Goal: Transaction & Acquisition: Purchase product/service

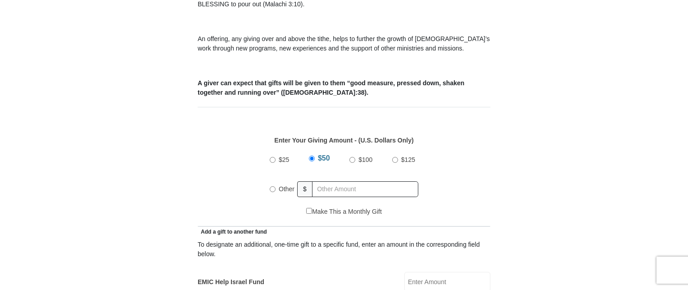
click at [271, 186] on input "Other" at bounding box center [273, 189] width 6 height 6
radio input "true"
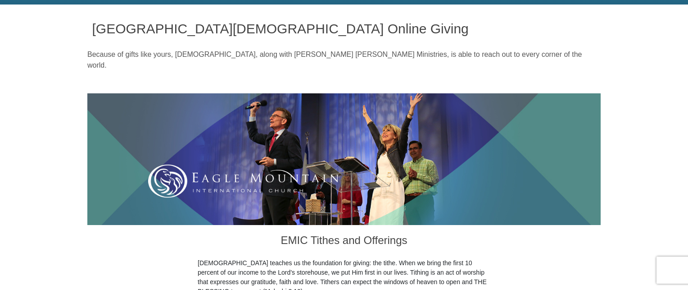
drag, startPoint x: 650, startPoint y: 37, endPoint x: 673, endPoint y: 12, distance: 33.8
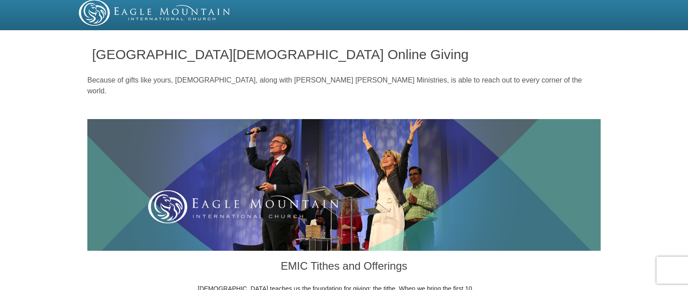
click at [673, 12] on div at bounding box center [344, 13] width 688 height 33
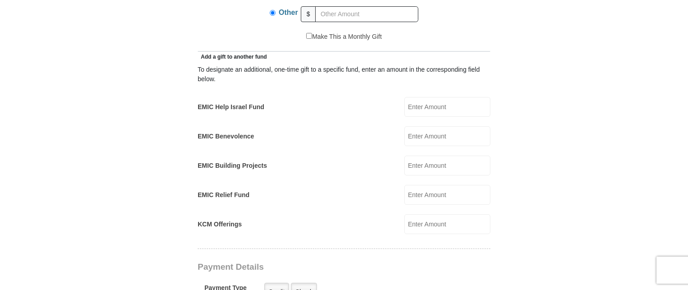
scroll to position [495, 0]
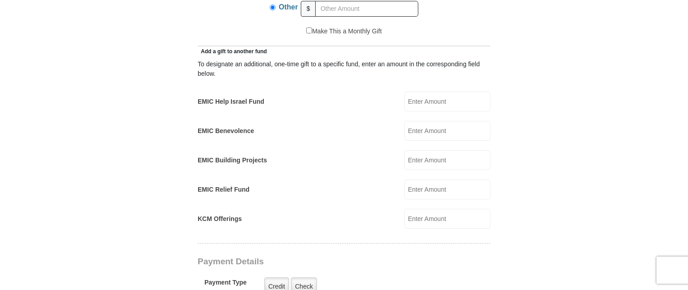
click at [457, 91] on input "EMIC Help Israel Fund" at bounding box center [447, 101] width 86 height 20
type input "43.86"
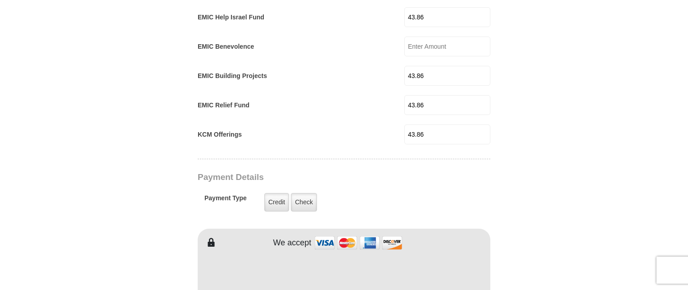
scroll to position [585, 0]
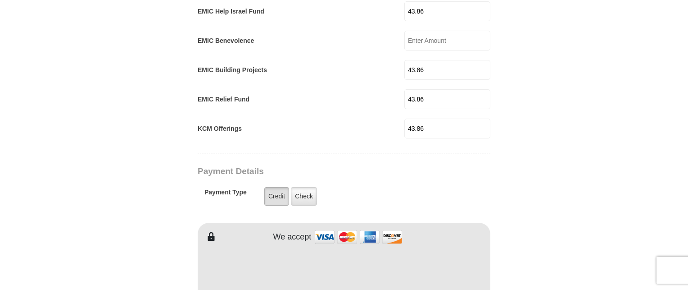
type input "43.86"
click at [277, 187] on label "Credit" at bounding box center [276, 196] width 25 height 18
click at [0, 0] on input "Credit" at bounding box center [0, 0] width 0 height 0
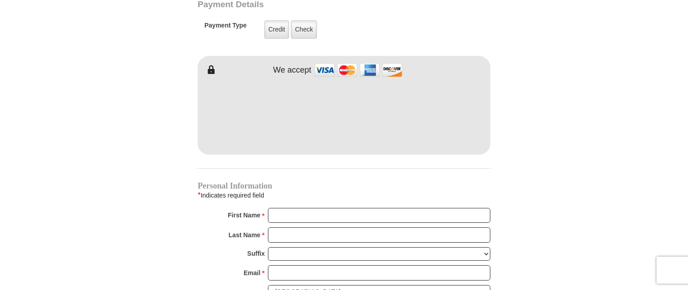
scroll to position [765, 0]
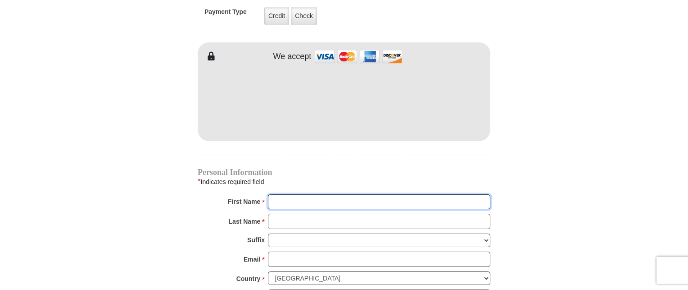
click at [349, 194] on input "First Name *" at bounding box center [379, 201] width 222 height 15
type input "[PERSON_NAME]"
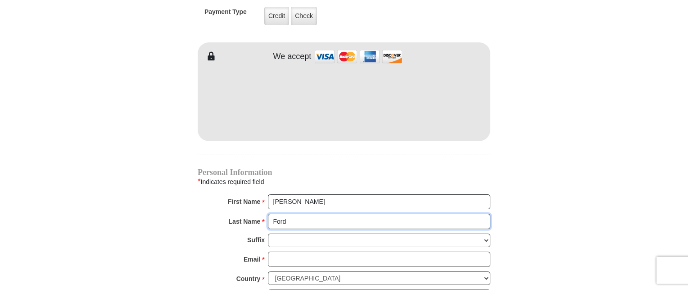
type input "Ford"
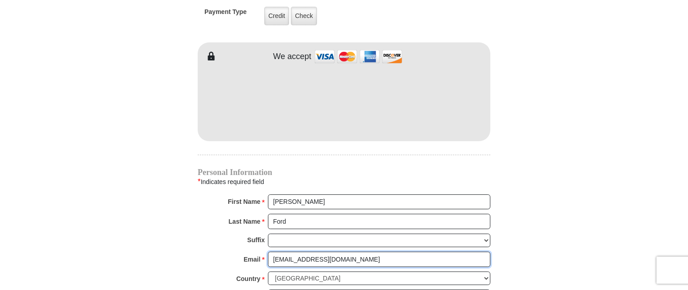
type input "[EMAIL_ADDRESS][DOMAIN_NAME]"
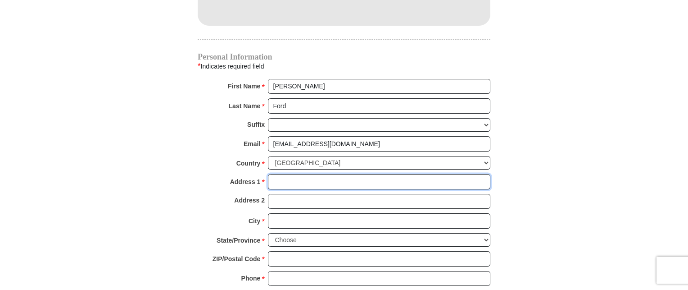
scroll to position [901, 0]
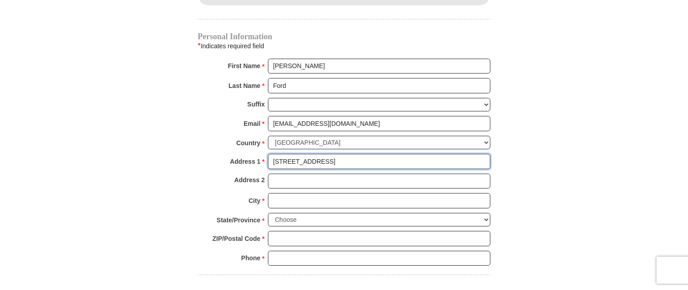
type input "[STREET_ADDRESS]"
type input "Apt A"
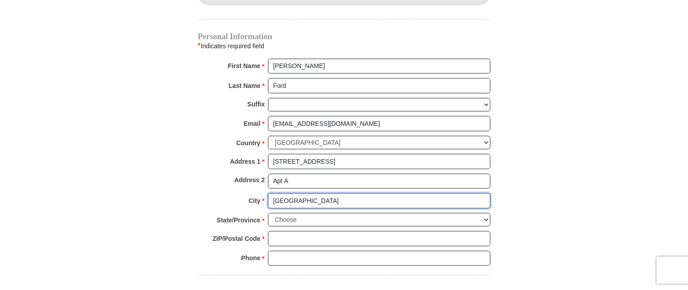
type input "[GEOGRAPHIC_DATA]"
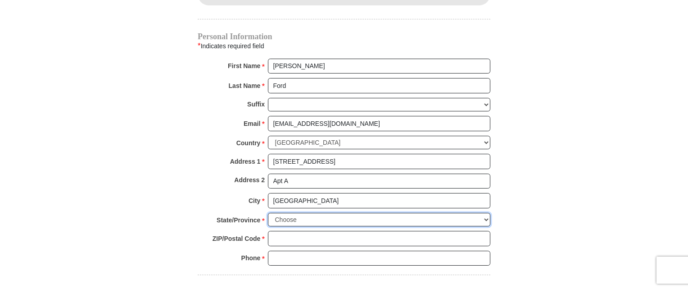
click at [485, 213] on select "Choose [US_STATE] [US_STATE] [US_STATE] [US_STATE] [US_STATE] Armed Forces Amer…" at bounding box center [379, 220] width 222 height 14
select select "MO"
click at [268, 213] on select "Choose [US_STATE] [US_STATE] [US_STATE] [US_STATE] [US_STATE] Armed Forces Amer…" at bounding box center [379, 220] width 222 height 14
click at [370, 231] on input "ZIP/Postal Code *" at bounding box center [379, 238] width 222 height 15
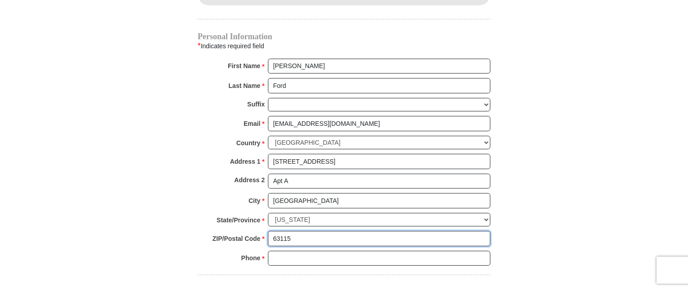
type input "63115"
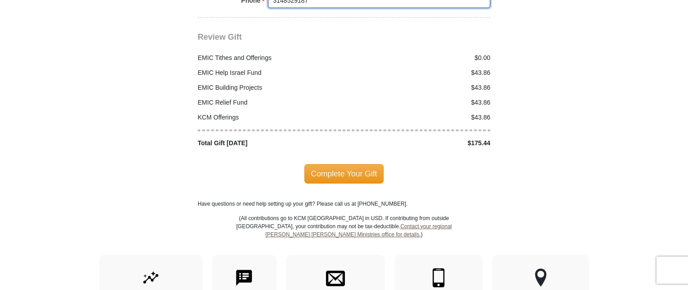
scroll to position [1171, 0]
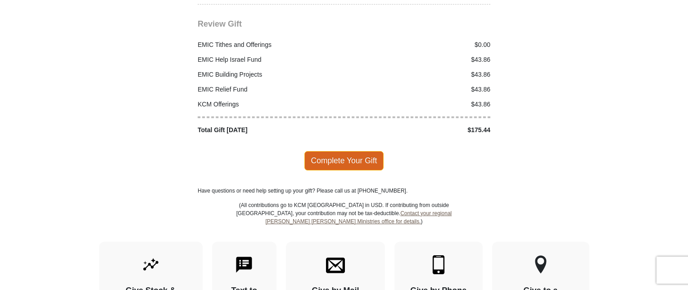
type input "3148529187"
click at [339, 151] on span "Complete Your Gift" at bounding box center [344, 160] width 80 height 19
